Goal: Task Accomplishment & Management: Use online tool/utility

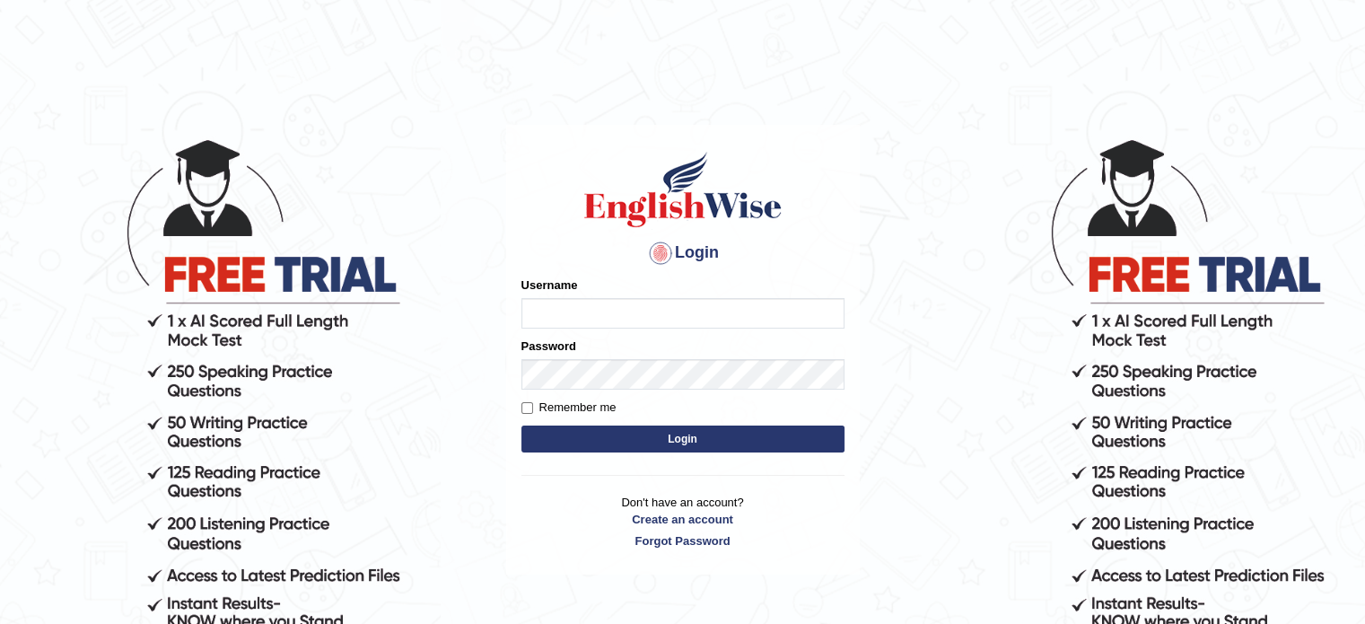
drag, startPoint x: 0, startPoint y: 0, endPoint x: 559, endPoint y: 307, distance: 637.6
click at [559, 307] on input "Username" at bounding box center [682, 313] width 323 height 31
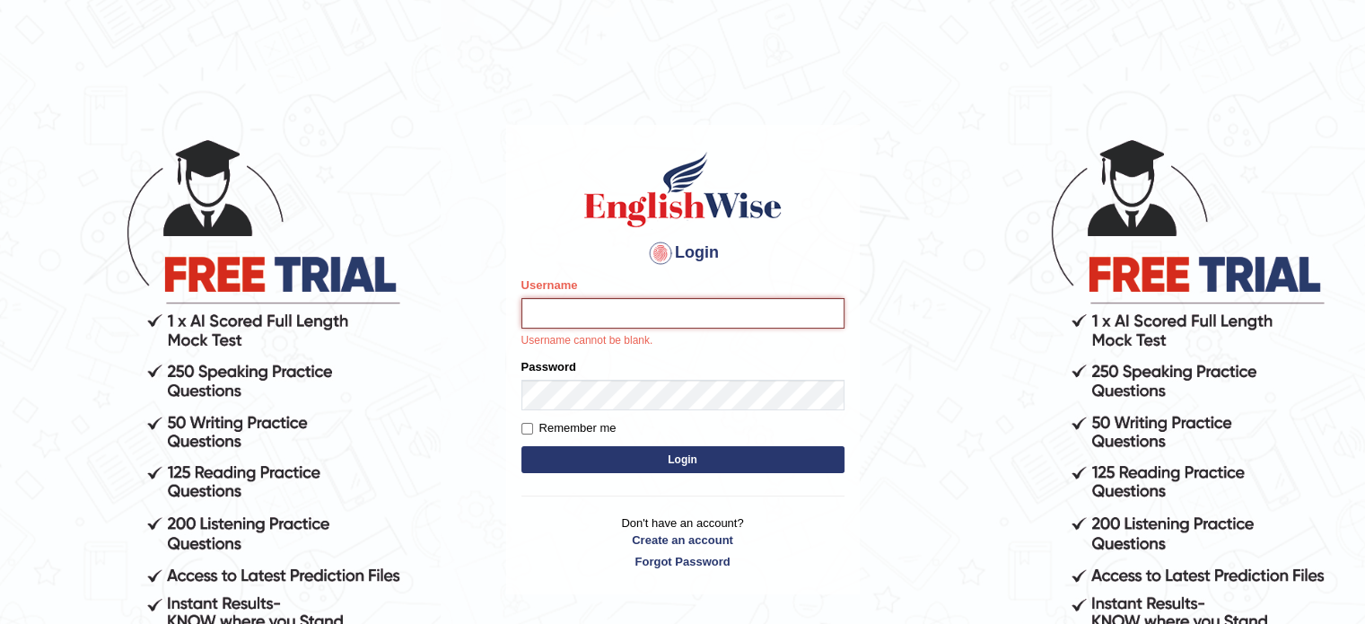
type input "sunny5678"
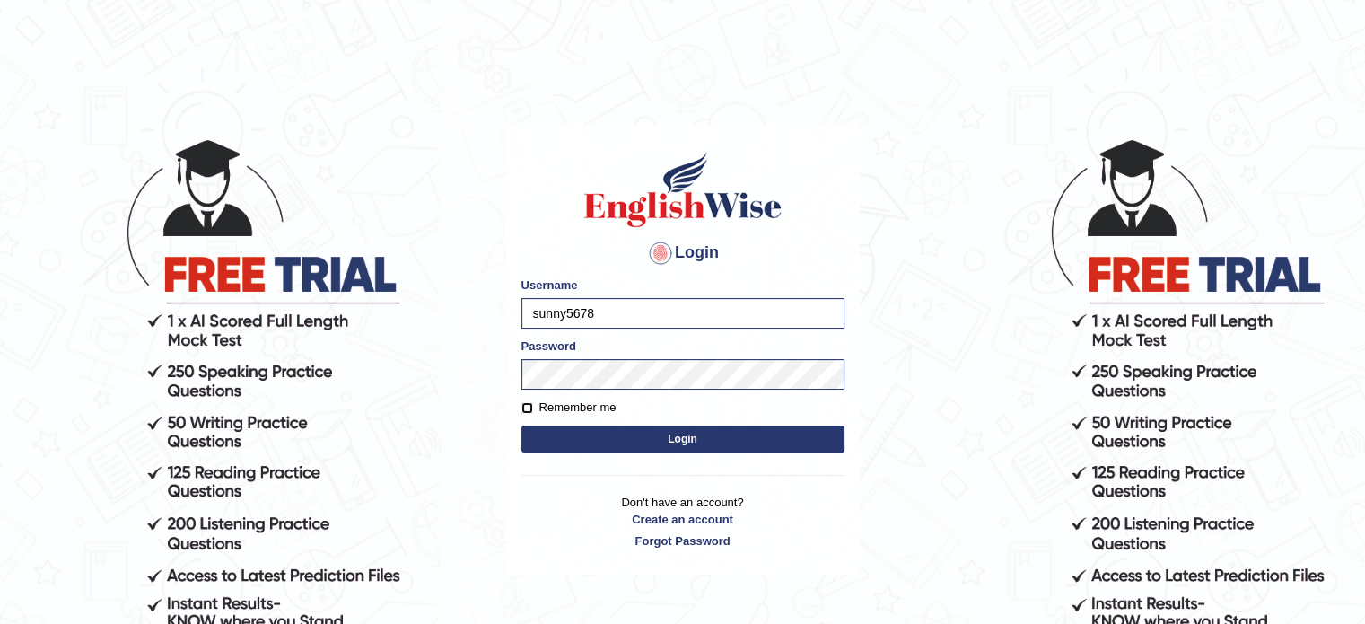
click at [524, 409] on input "Remember me" at bounding box center [527, 408] width 12 height 12
checkbox input "true"
click at [563, 426] on button "Login" at bounding box center [682, 438] width 323 height 27
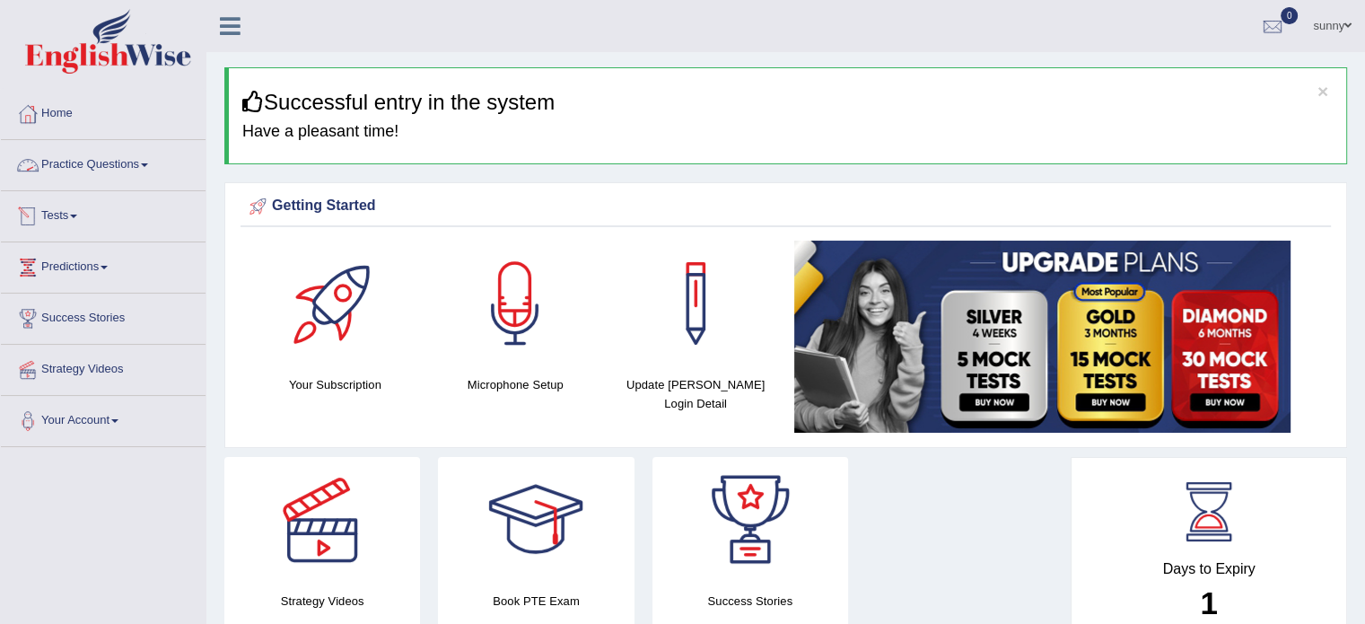
click at [140, 157] on link "Practice Questions" at bounding box center [103, 162] width 205 height 45
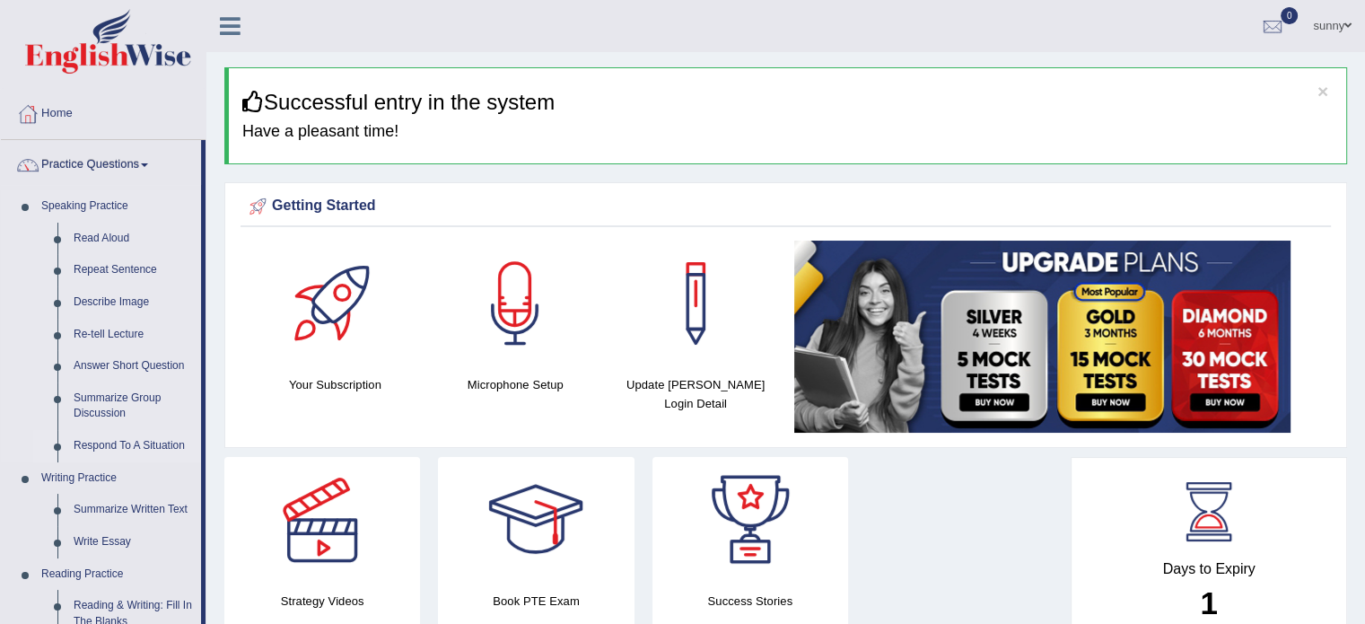
click at [127, 450] on link "Respond To A Situation" at bounding box center [132, 446] width 135 height 32
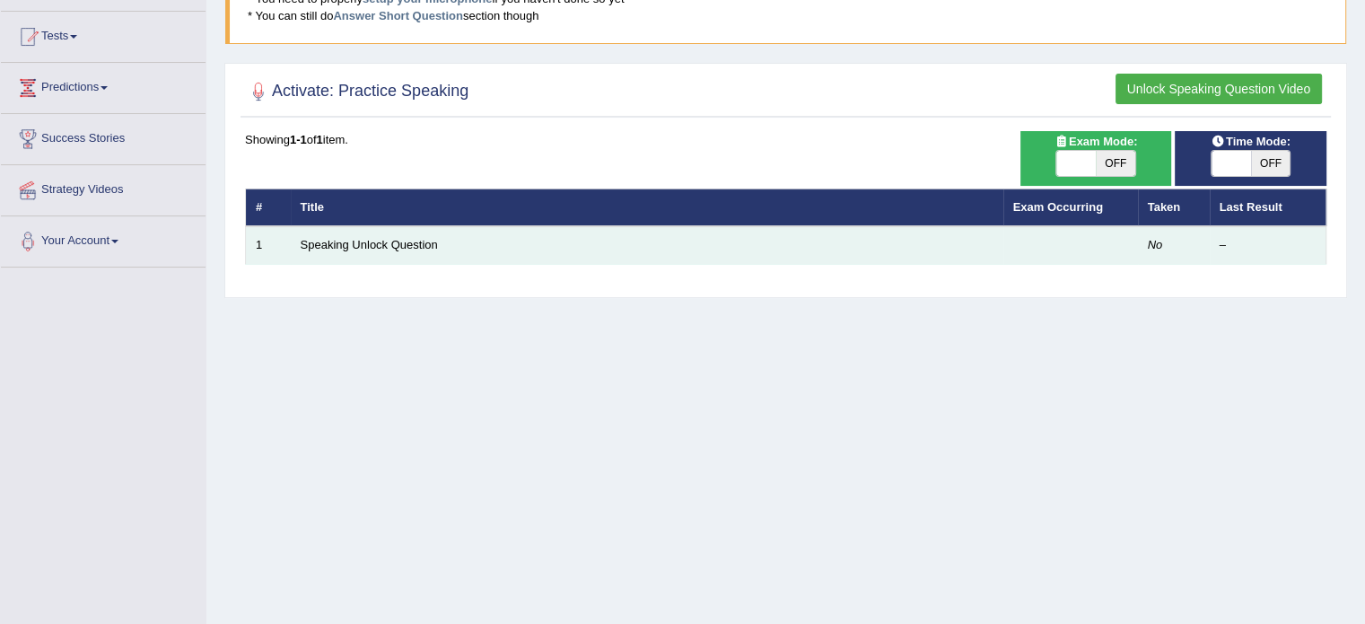
click at [529, 231] on td "Speaking Unlock Question" at bounding box center [647, 245] width 712 height 38
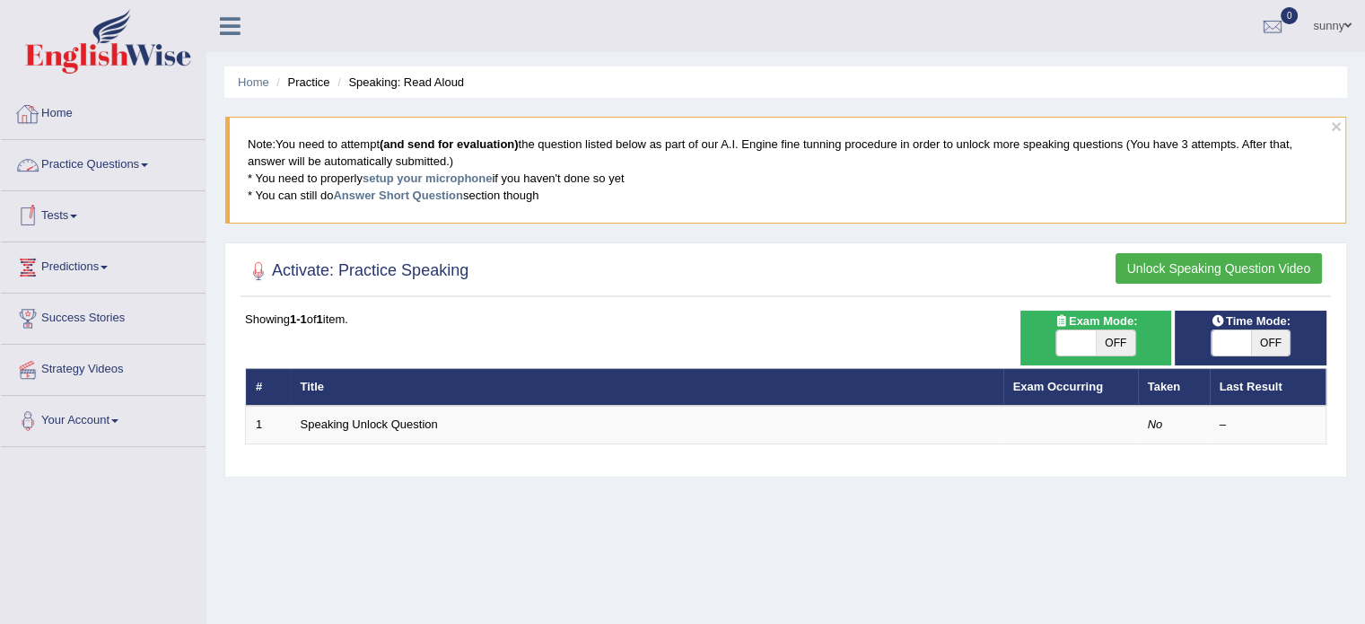
click at [110, 149] on link "Practice Questions" at bounding box center [103, 162] width 205 height 45
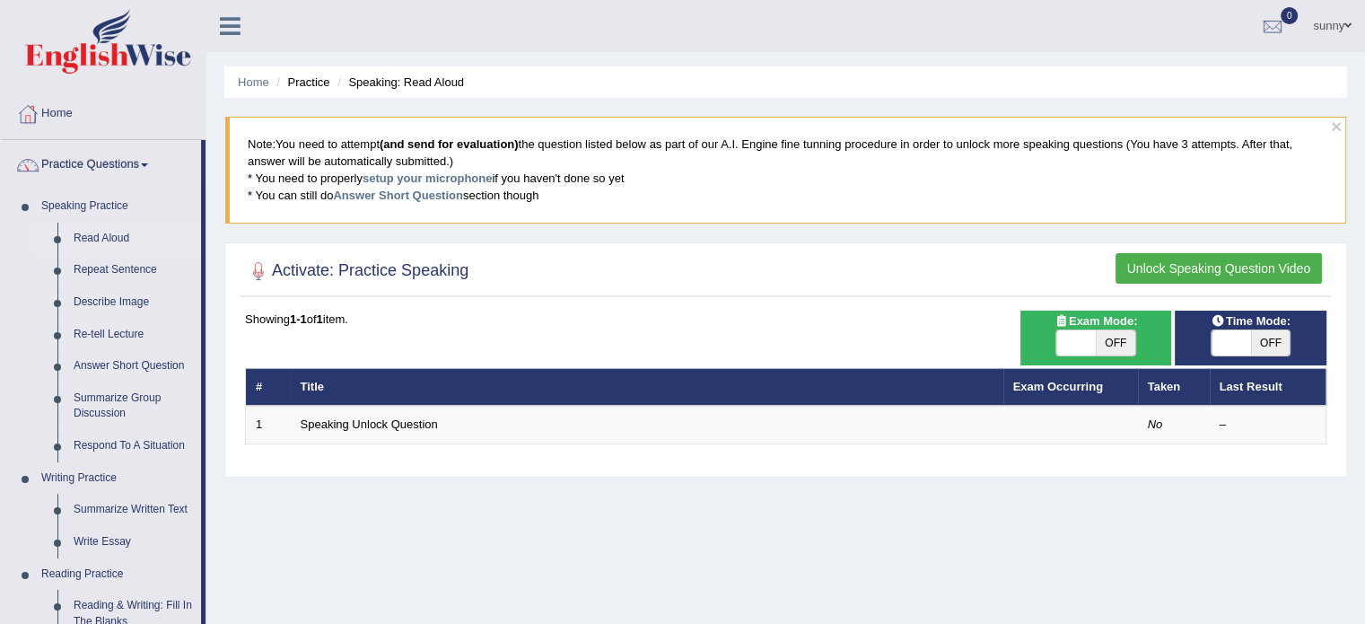
click at [89, 240] on link "Read Aloud" at bounding box center [132, 238] width 135 height 32
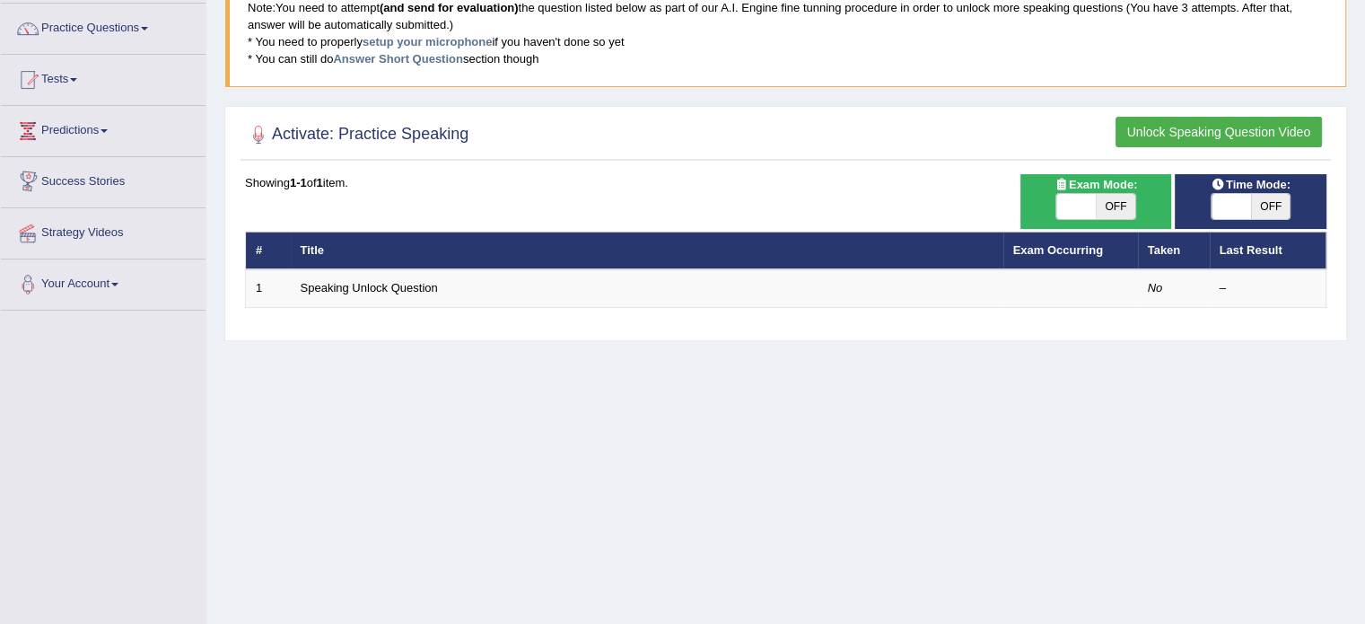
scroll to position [138, 0]
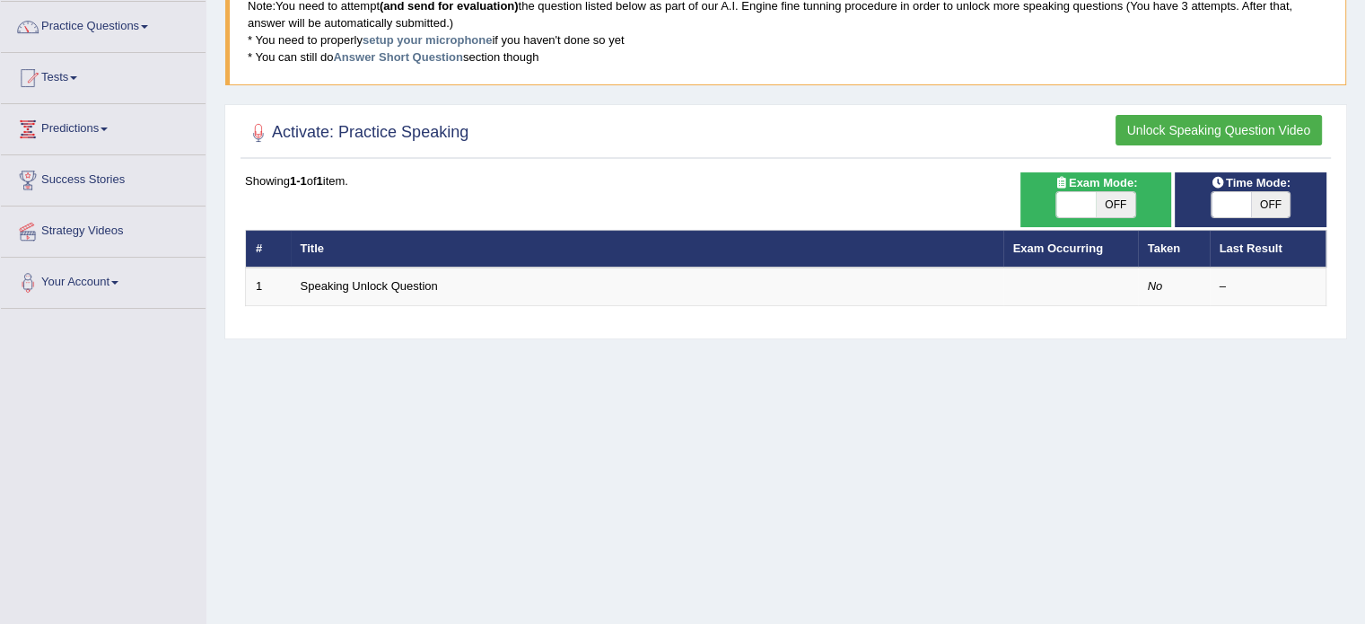
click at [1194, 126] on button "Unlock Speaking Question Video" at bounding box center [1218, 130] width 206 height 31
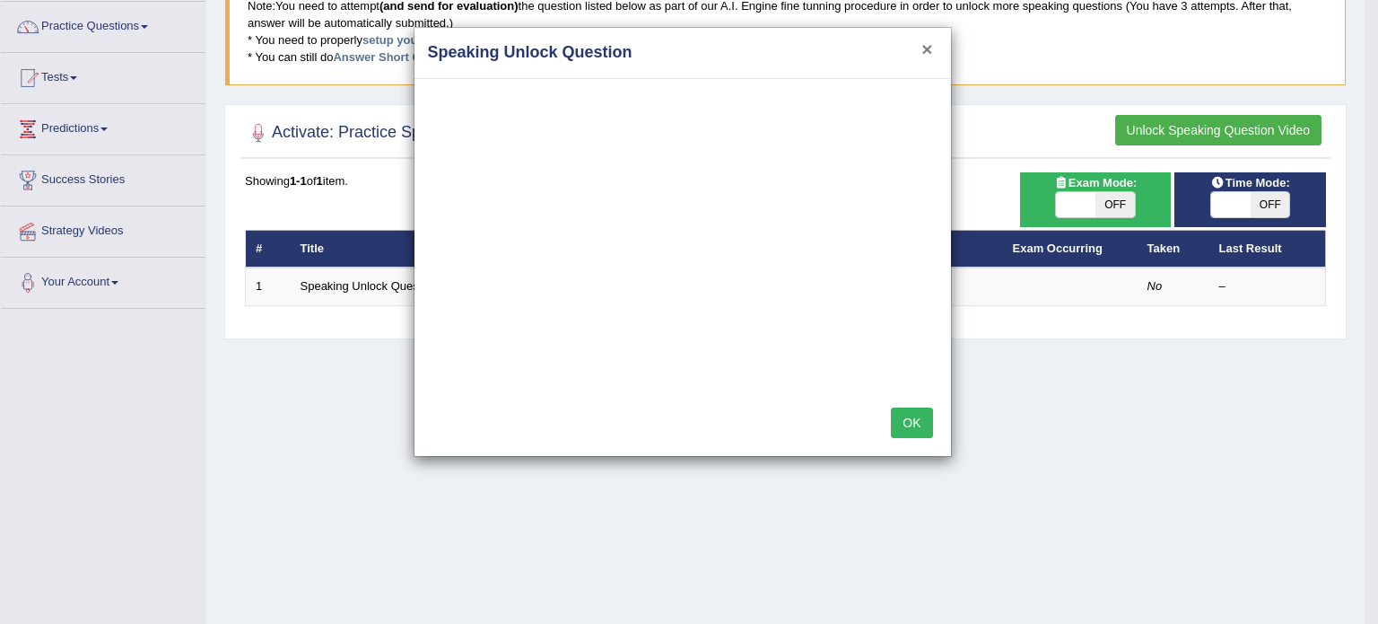
click at [924, 52] on button "×" at bounding box center [926, 48] width 11 height 19
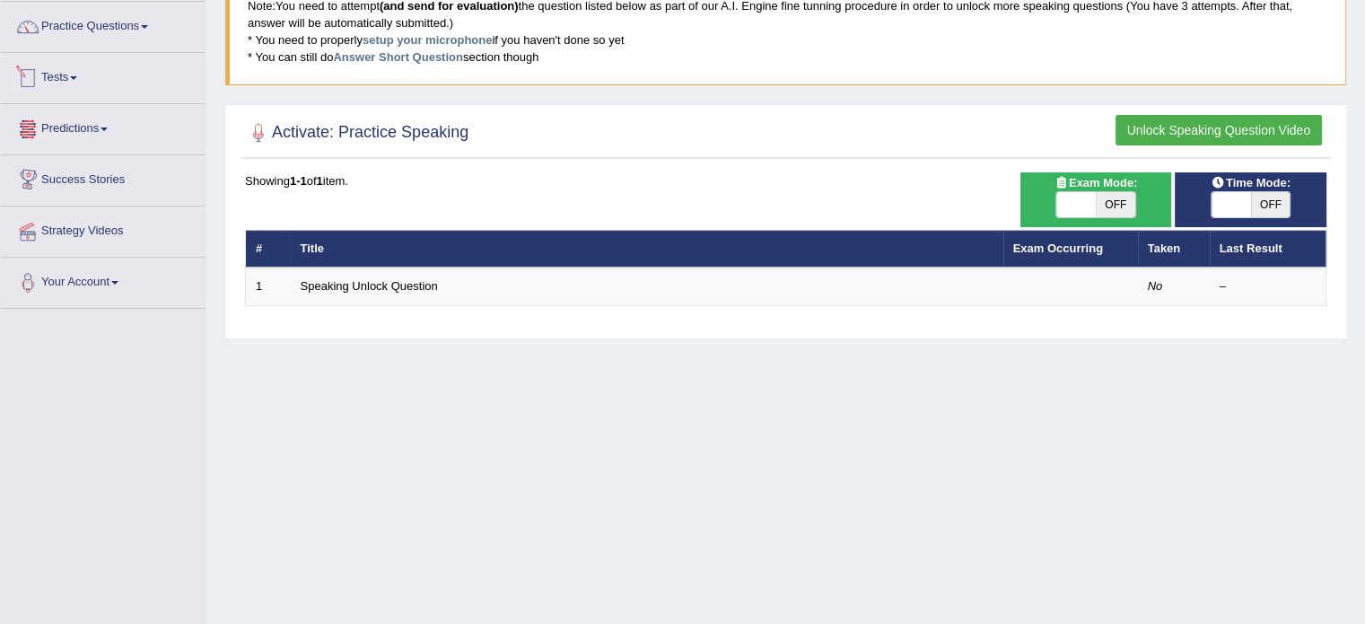
click at [68, 60] on link "Tests" at bounding box center [103, 75] width 205 height 45
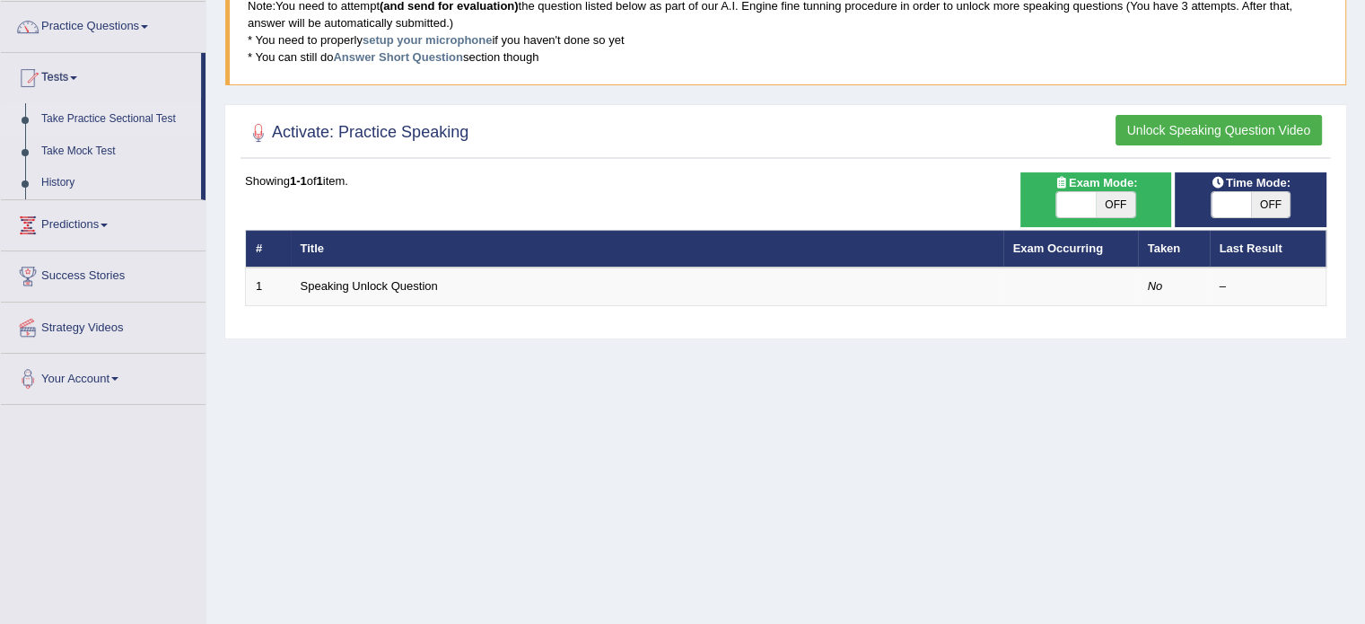
click at [90, 119] on link "Take Practice Sectional Test" at bounding box center [117, 119] width 168 height 32
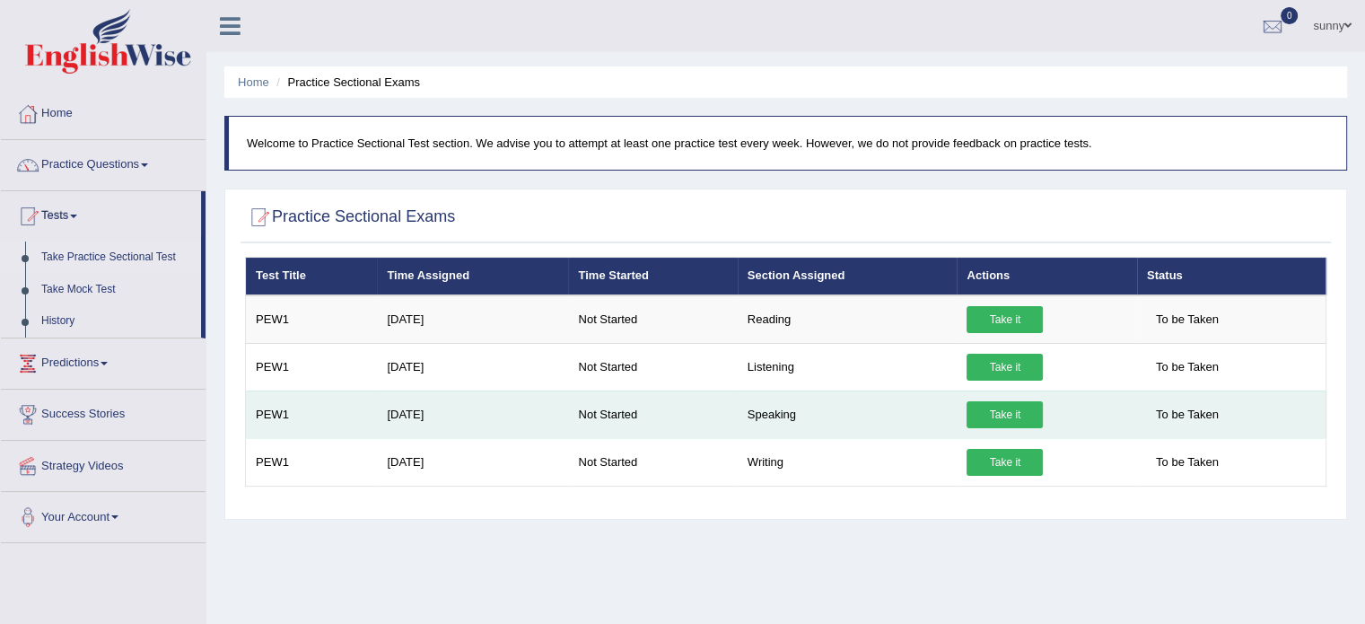
click at [997, 415] on link "Take it" at bounding box center [1004, 414] width 76 height 27
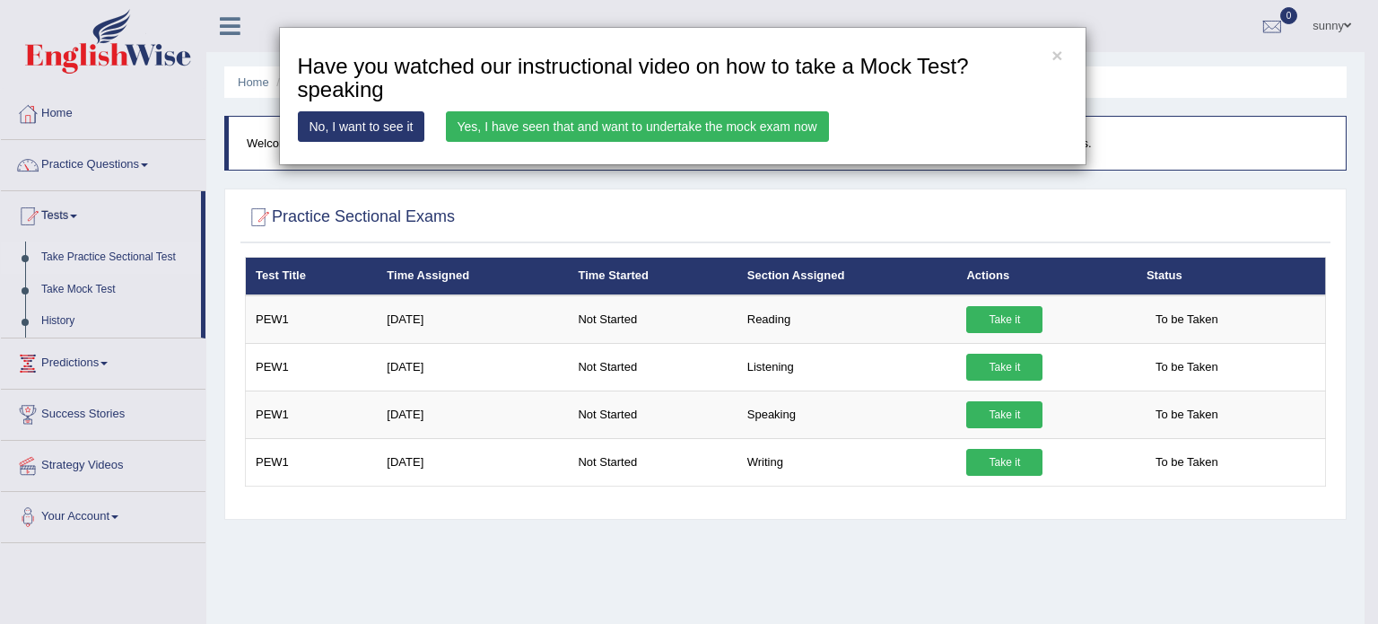
click at [574, 111] on link "Yes, I have seen that and want to undertake the mock exam now" at bounding box center [637, 126] width 383 height 31
